Goal: Task Accomplishment & Management: Complete application form

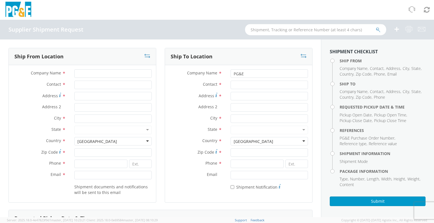
click at [265, 30] on input "text" at bounding box center [315, 29] width 141 height 11
type input "56356662"
click at [378, 29] on icon "submit" at bounding box center [378, 29] width 5 height 5
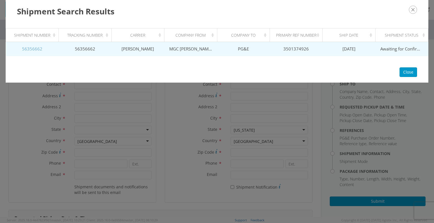
click at [31, 50] on link "56356662" at bounding box center [32, 49] width 20 height 6
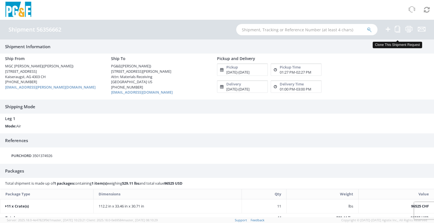
click at [396, 28] on icon at bounding box center [396, 29] width 5 height 7
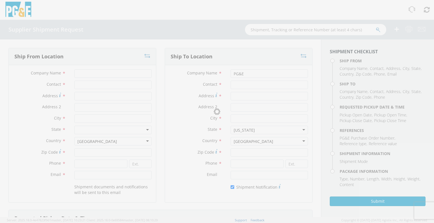
type input "MGC [PERSON_NAME]"
type input "[PERSON_NAME]"
type input "[STREET_ADDRESS]"
type input "Kaiseraugst"
type input "4303"
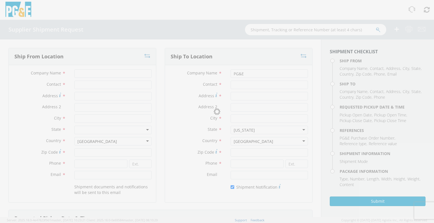
type input "[PHONE_NUMBER]"
type input "[EMAIL_ADDRESS][PERSON_NAME][DOMAIN_NAME]"
type input "[PERSON_NAME]"
type input "[STREET_ADDRESS][PERSON_NAME]"
type input "Attn: Materials Receiving"
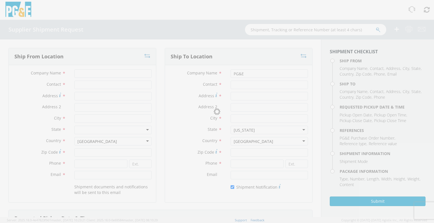
type input "Stockton"
type input "95204"
type input "[PHONE_NUMBER]"
type input "[EMAIL_ADDRESS][DOMAIN_NAME]"
checkbox input "true"
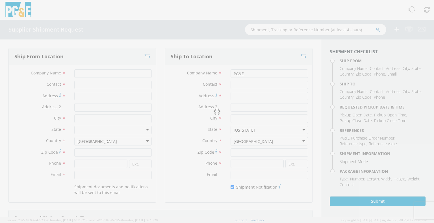
type input "[DATE]"
type input "1:27 PM"
type input "[DATE]"
type input "2:27 PM"
type input "3501374926"
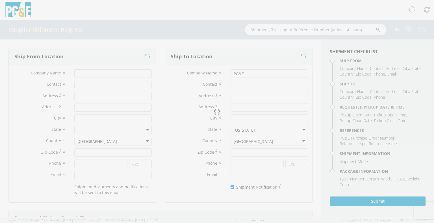
type textarea "This is an expedited international air freight shipment with US ground dedicate…"
type input "11"
type input "285"
type input "85"
type input "78"
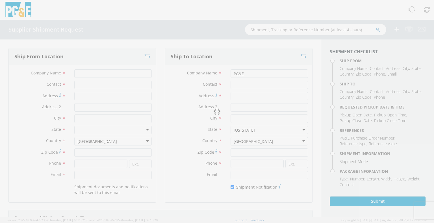
type input "108.86"
select select "KGS"
type textarea "Shipment #56356662 has been booked; once the carrier confirms the shipment you …"
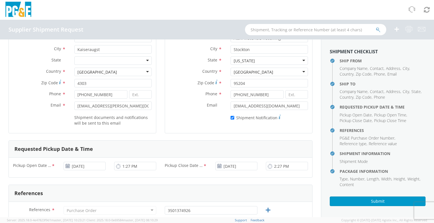
scroll to position [141, 0]
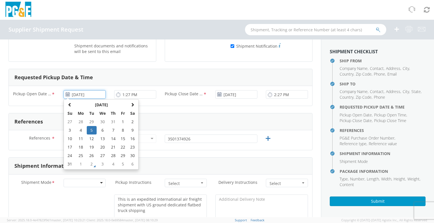
click at [79, 95] on input "[DATE]" at bounding box center [85, 94] width 42 height 8
click at [134, 103] on th at bounding box center [133, 105] width 10 height 8
click at [101, 121] on td "3" at bounding box center [103, 122] width 12 height 8
type input "[DATE]"
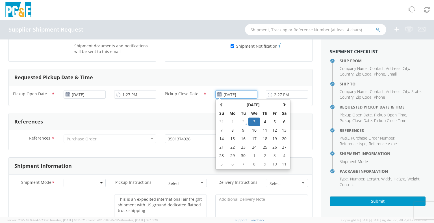
click at [227, 94] on input "[DATE]" at bounding box center [236, 94] width 42 height 8
click at [252, 121] on td "3" at bounding box center [254, 122] width 12 height 8
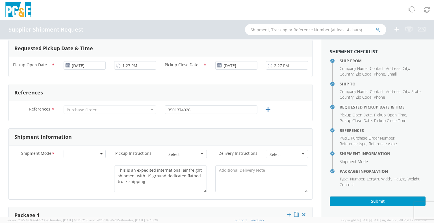
scroll to position [198, 0]
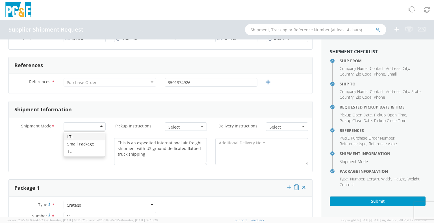
click at [99, 126] on div at bounding box center [85, 127] width 42 height 8
click at [84, 144] on div "No" at bounding box center [85, 142] width 42 height 8
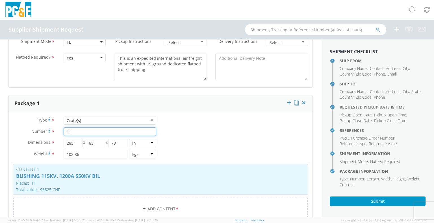
click at [84, 133] on input "11" at bounding box center [110, 132] width 93 height 8
type input "1"
type input "8"
click at [150, 144] on select "in cm ft" at bounding box center [142, 143] width 27 height 8
select select "CM"
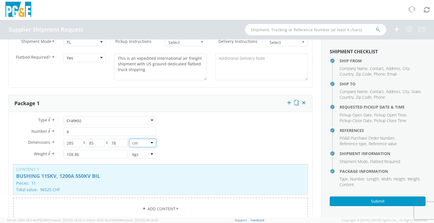
click at [129, 139] on select "in cm ft" at bounding box center [142, 143] width 27 height 8
type input "723.9"
type input "215.9"
type input "198.12"
click at [77, 143] on input "723.9" at bounding box center [73, 143] width 19 height 8
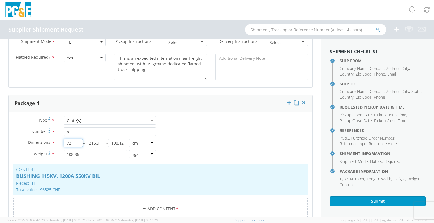
type input "7"
type input "285"
click at [102, 142] on input "215.9" at bounding box center [95, 143] width 19 height 8
type input "2"
type input "85"
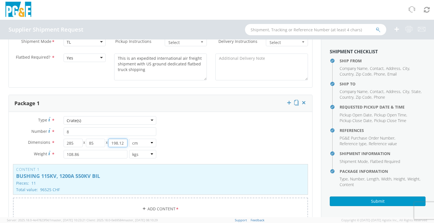
click at [124, 143] on input "198.12" at bounding box center [117, 143] width 19 height 8
type input "1"
type input "78"
click at [83, 157] on input "108.86" at bounding box center [96, 154] width 64 height 8
type input "1"
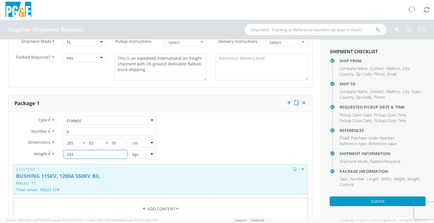
type input "244"
click at [49, 175] on p "BUSHING 115KV, 1200A 550KV BIL" at bounding box center [160, 177] width 289 height 6
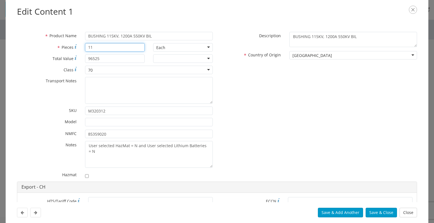
click at [111, 48] on input "11" at bounding box center [115, 47] width 60 height 8
type input "1"
type input "8"
click at [103, 58] on input "96525" at bounding box center [115, 58] width 60 height 8
type input "9"
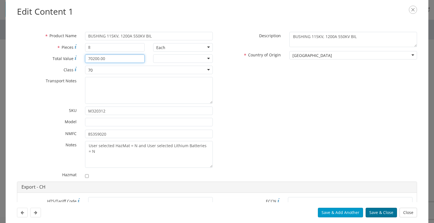
type input "70200.00"
click at [376, 213] on button "Save & Close" at bounding box center [380, 213] width 31 height 10
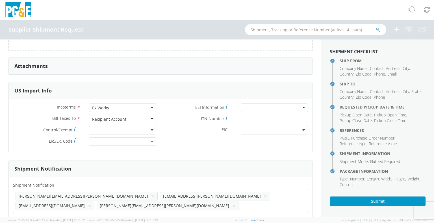
scroll to position [562, 0]
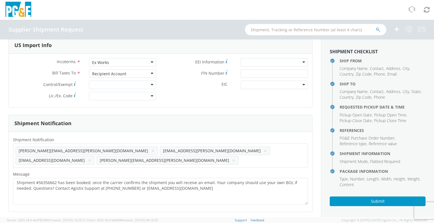
click at [118, 160] on ul "[PERSON_NAME][EMAIL_ADDRESS][PERSON_NAME][DOMAIN_NAME] × [DOMAIN_NAME][EMAIL_AD…" at bounding box center [161, 155] width 290 height 19
type input "[PERSON_NAME]."
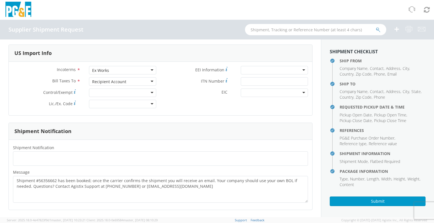
scroll to position [552, 0]
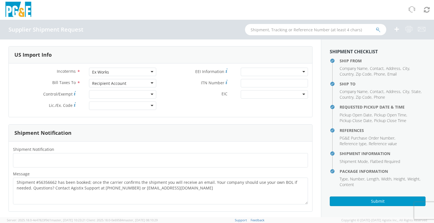
click at [99, 157] on span "Add email addresses separated by comma" at bounding box center [161, 160] width 290 height 6
type input "[EMAIL_ADDRESS][DOMAIN_NAME]"
type input "e"
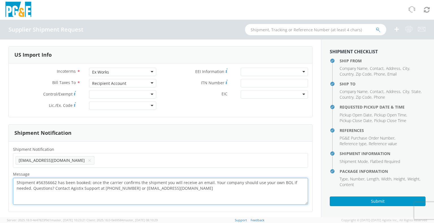
drag, startPoint x: 18, startPoint y: 181, endPoint x: 180, endPoint y: 184, distance: 162.9
click at [180, 184] on textarea "Shipment #56356662 has been booked; once the carrier confirms the shipment you …" at bounding box center [160, 191] width 295 height 27
click at [165, 182] on textarea "Shipment #56356662 has been booked; once the carrier confirms the shipment you …" at bounding box center [160, 191] width 295 height 27
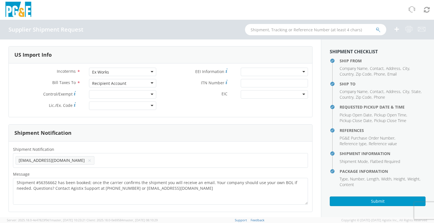
click at [98, 160] on span "Add email addresses separated by comma" at bounding box center [161, 160] width 290 height 6
type input "[PERSON_NAME][EMAIL_ADDRESS][PERSON_NAME][DOMAIN_NAME]"
type input "j"
type input "[EMAIL_ADDRESS][DOMAIN_NAME]"
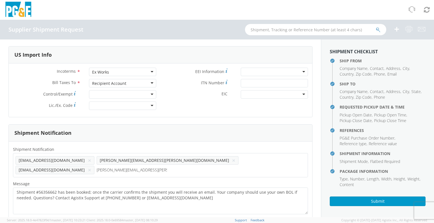
type input "[PERSON_NAME][EMAIL_ADDRESS][PERSON_NAME][DOMAIN_NAME]"
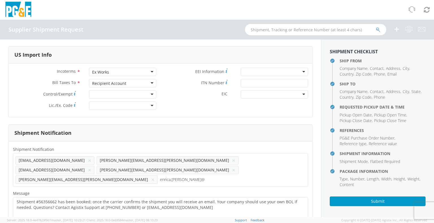
type input "[EMAIL_ADDRESS][PERSON_NAME][DOMAIN_NAME]"
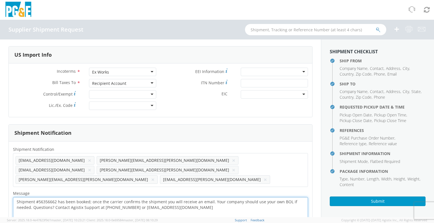
drag, startPoint x: 16, startPoint y: 189, endPoint x: 182, endPoint y: 194, distance: 165.5
click at [182, 197] on textarea "Shipment #56356662 has been booked; once the carrier confirms the shipment you …" at bounding box center [160, 210] width 295 height 27
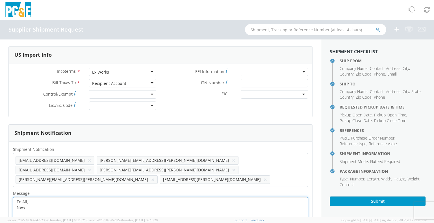
type textarea "To All, New"
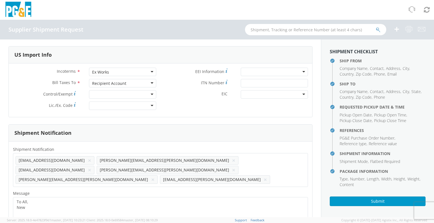
click at [160, 170] on ul "[EMAIL_ADDRESS][DOMAIN_NAME] × [PERSON_NAME][DOMAIN_NAME][EMAIL_ADDRESS][PERSON…" at bounding box center [161, 170] width 290 height 29
type input "[EMAIL_ADDRESS][DOMAIN_NAME]"
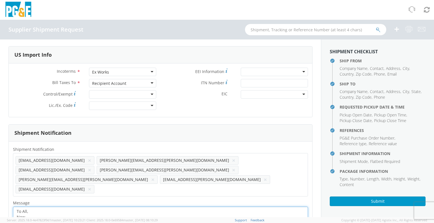
click at [37, 207] on textarea "To All, New" at bounding box center [160, 220] width 295 height 27
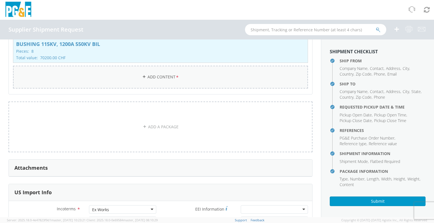
scroll to position [524, 0]
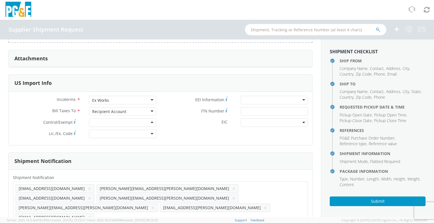
type textarea "To All, New shipment of (8) each 115kv, RIS bushings from [PERSON_NAME] [PERSON…"
click at [110, 57] on div "Attachments" at bounding box center [160, 58] width 303 height 17
click at [34, 58] on h3 "Attachments" at bounding box center [30, 59] width 33 height 6
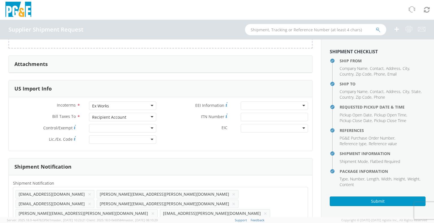
scroll to position [449, 0]
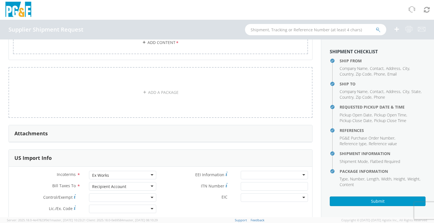
click at [43, 134] on h3 "Attachments" at bounding box center [30, 134] width 33 height 6
click at [165, 134] on div "Attachments" at bounding box center [160, 133] width 303 height 17
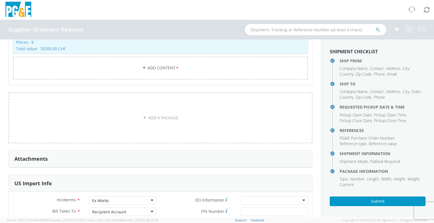
scroll to position [562, 0]
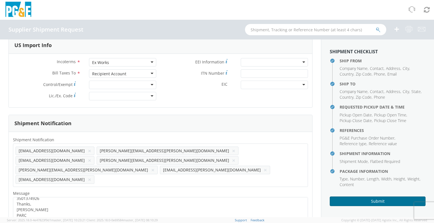
click at [377, 201] on button "Submit" at bounding box center [377, 202] width 96 height 10
